Goal: Task Accomplishment & Management: Complete application form

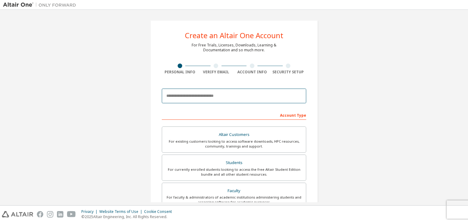
click at [234, 93] on input "email" at bounding box center [234, 95] width 144 height 15
type input "**********"
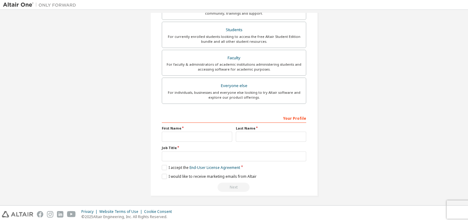
click at [294, 94] on div "For individuals, businesses and everyone else looking to try Altair software an…" at bounding box center [234, 95] width 137 height 10
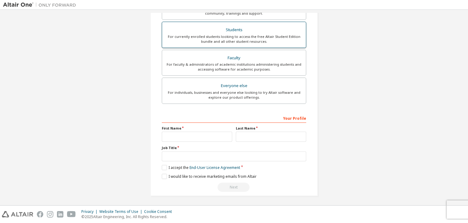
click at [251, 44] on label "Students For currently enrolled students looking to access the free Altair Stud…" at bounding box center [234, 35] width 144 height 26
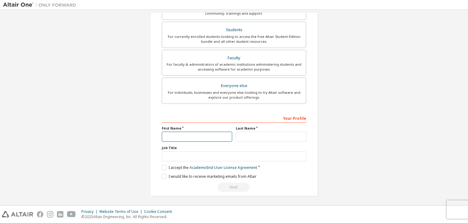
click at [191, 136] on input "text" at bounding box center [197, 136] width 70 height 10
type input "****"
click at [262, 133] on input "text" at bounding box center [271, 136] width 70 height 10
type input "********"
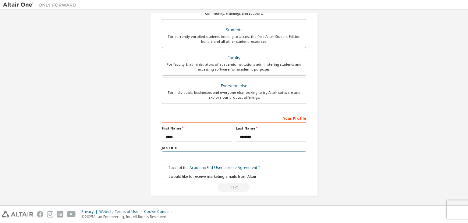
click at [194, 154] on input "text" at bounding box center [234, 156] width 144 height 10
click at [163, 167] on label "I accept the Academic End-User License Agreement" at bounding box center [209, 167] width 95 height 5
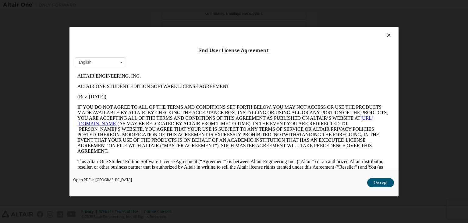
scroll to position [0, 0]
click at [380, 184] on button "I Accept" at bounding box center [380, 182] width 27 height 9
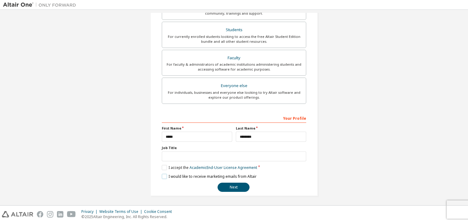
click at [165, 176] on label "I would like to receive marketing emails from Altair" at bounding box center [209, 175] width 95 height 5
click at [241, 182] on button "Next" at bounding box center [234, 186] width 32 height 9
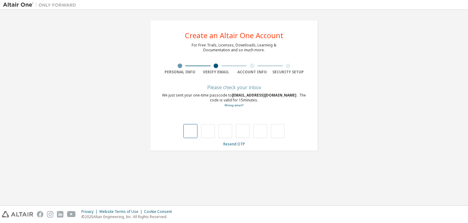
type input "*"
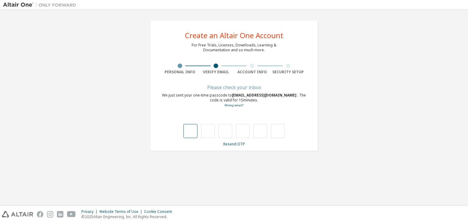
type input "*"
